Goal: Register for event/course

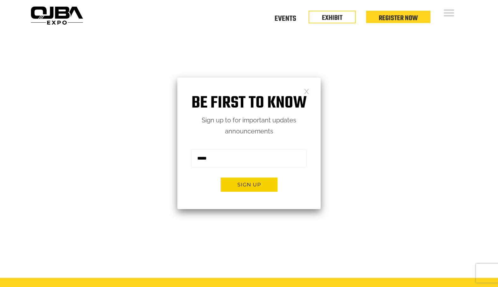
click at [306, 94] on link at bounding box center [306, 90] width 5 height 5
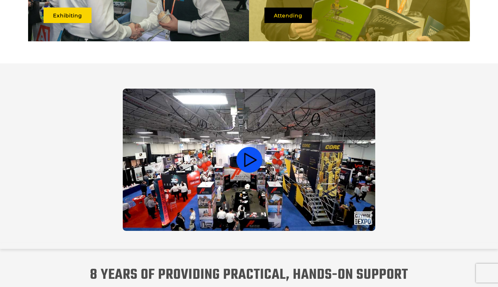
click at [256, 157] on video at bounding box center [249, 160] width 253 height 142
click at [238, 160] on video at bounding box center [249, 160] width 253 height 142
drag, startPoint x: 269, startPoint y: 180, endPoint x: 98, endPoint y: 164, distance: 172.3
click at [98, 164] on div at bounding box center [249, 161] width 433 height 145
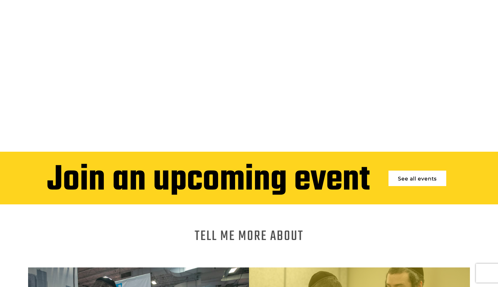
scroll to position [253, 0]
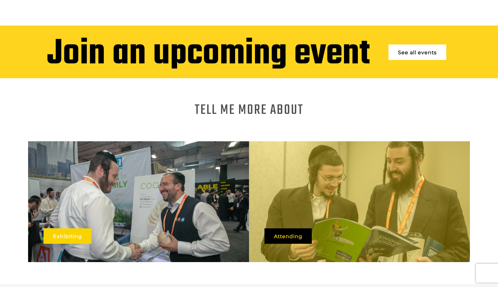
click at [84, 230] on link "Exhibiting" at bounding box center [68, 236] width 48 height 15
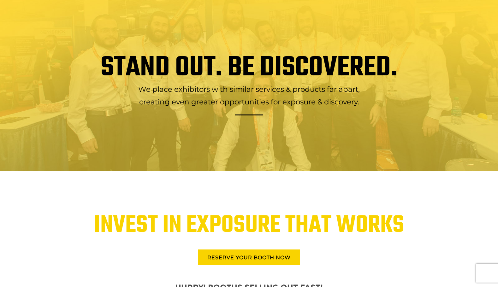
scroll to position [1232, 0]
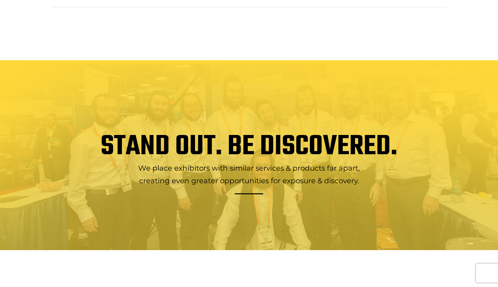
click at [237, 119] on div "STAND OUT. BE DISCOVERED. We place exhibitors with similar services & products …" at bounding box center [249, 155] width 498 height 190
click at [201, 136] on h1 "STAND OUT. BE DISCOVERED." at bounding box center [249, 147] width 433 height 23
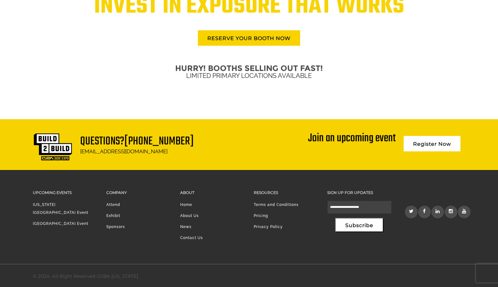
scroll to position [1531, 0]
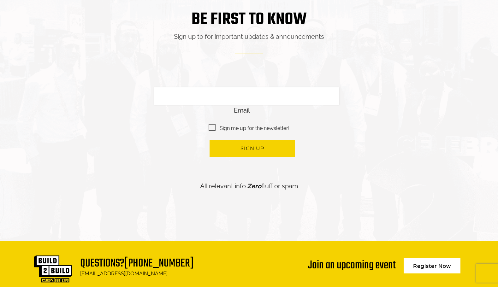
scroll to position [1362, 0]
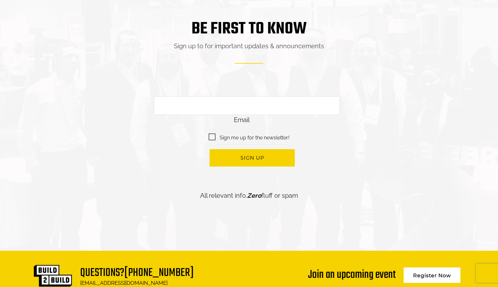
click at [364, 274] on div "Join an upcoming event" at bounding box center [352, 273] width 88 height 16
click at [351, 270] on div "Join an upcoming event" at bounding box center [352, 273] width 88 height 16
click at [425, 268] on link "Register Now" at bounding box center [432, 275] width 57 height 15
